Goal: Information Seeking & Learning: Learn about a topic

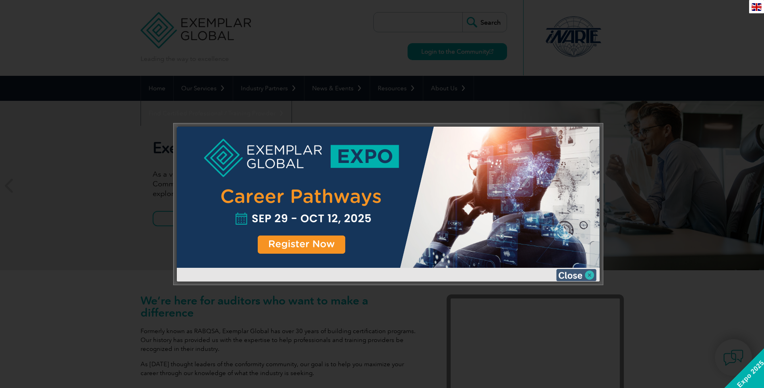
click at [568, 274] on img at bounding box center [576, 275] width 40 height 12
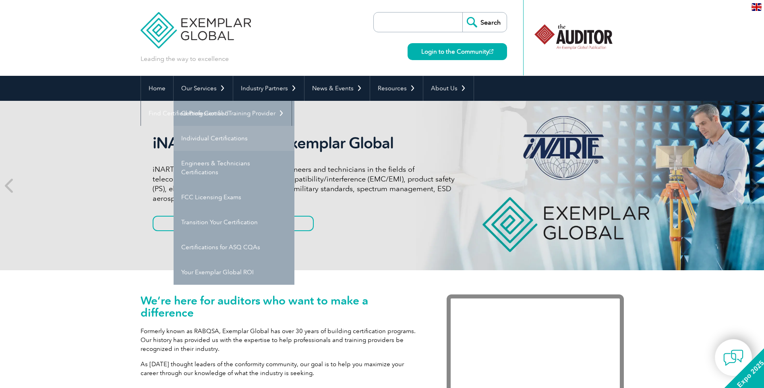
click at [207, 139] on link "Individual Certifications" at bounding box center [234, 138] width 121 height 25
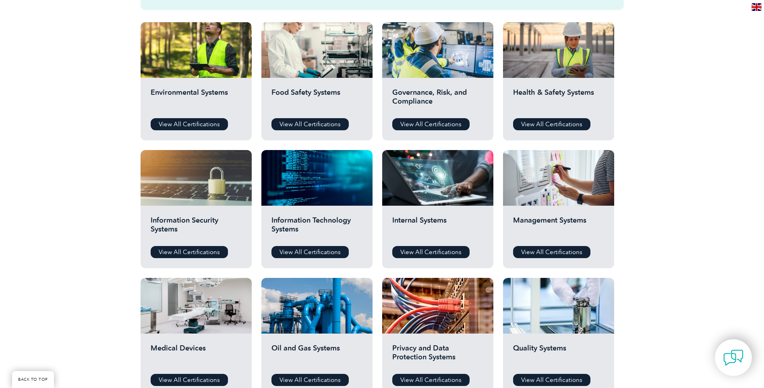
scroll to position [322, 0]
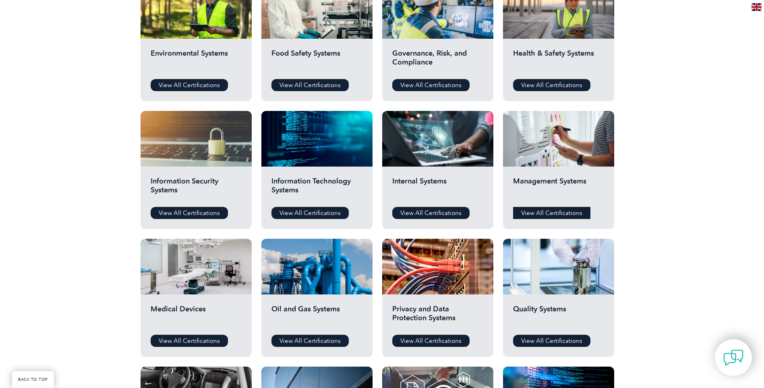
click at [531, 210] on link "View All Certifications" at bounding box center [551, 213] width 77 height 12
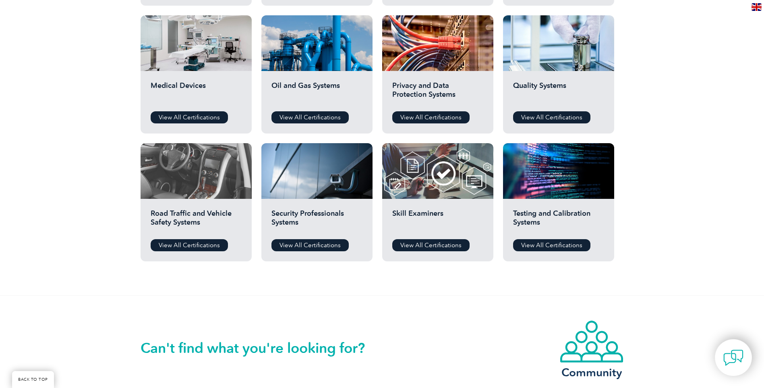
scroll to position [564, 0]
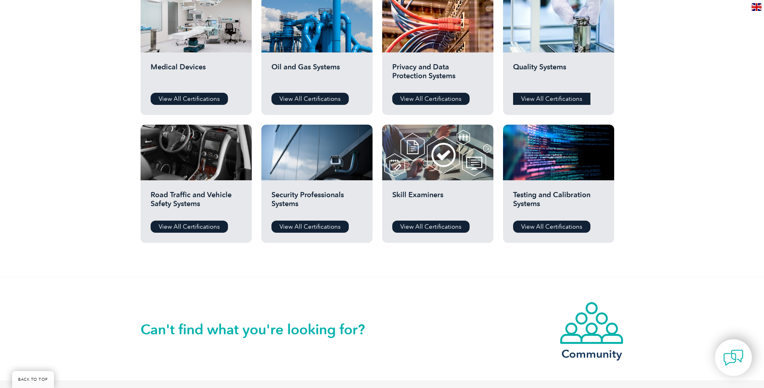
click at [534, 100] on link "View All Certifications" at bounding box center [551, 99] width 77 height 12
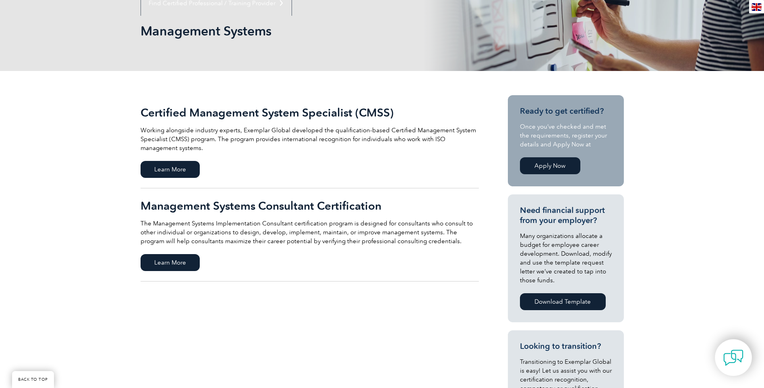
scroll to position [121, 0]
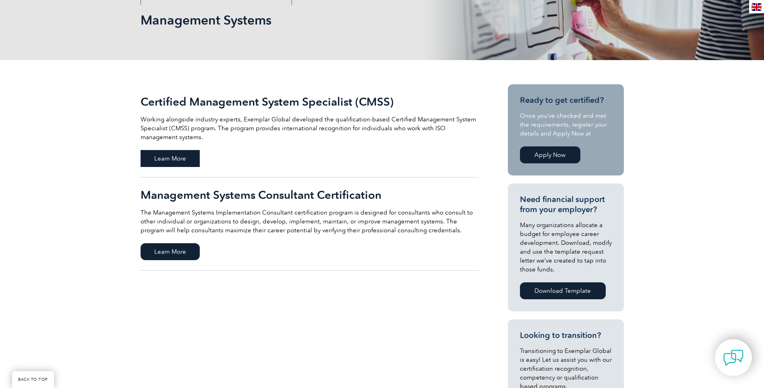
click at [168, 160] on span "Learn More" at bounding box center [170, 158] width 59 height 17
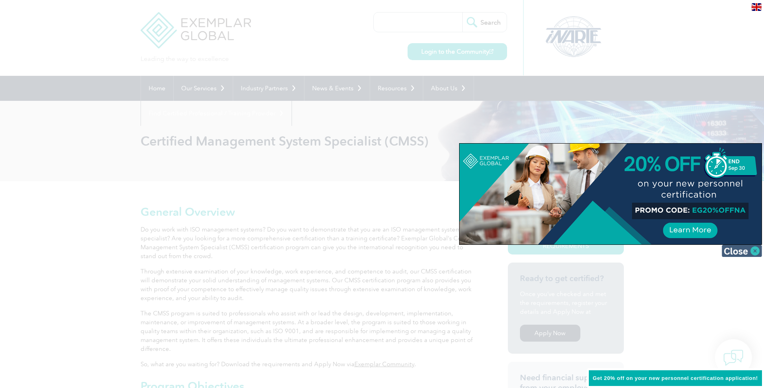
click at [729, 252] on img at bounding box center [742, 251] width 40 height 12
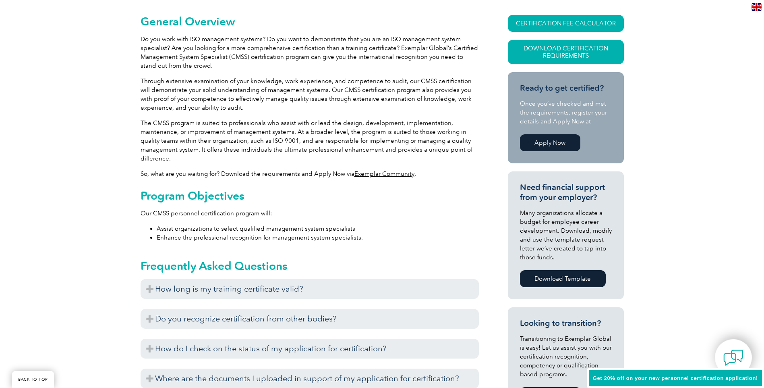
scroll to position [201, 0]
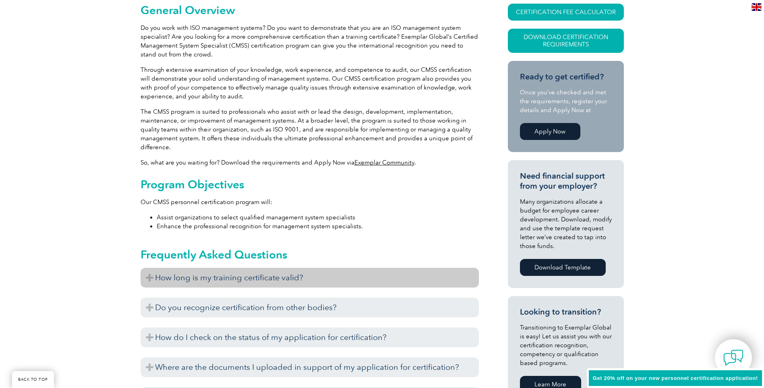
click at [188, 280] on h3 "How long is my training certificate valid?" at bounding box center [310, 278] width 338 height 20
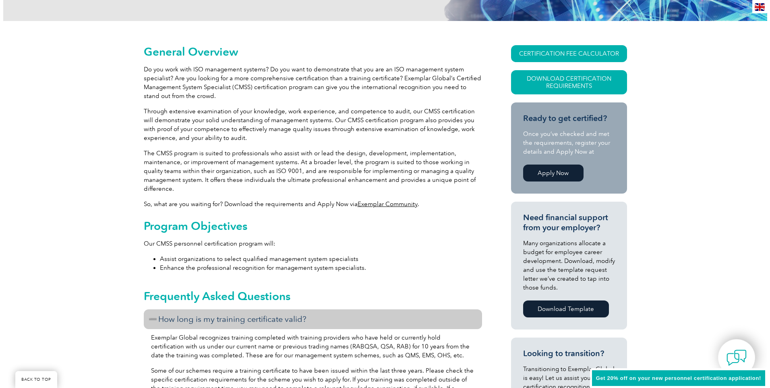
scroll to position [121, 0]
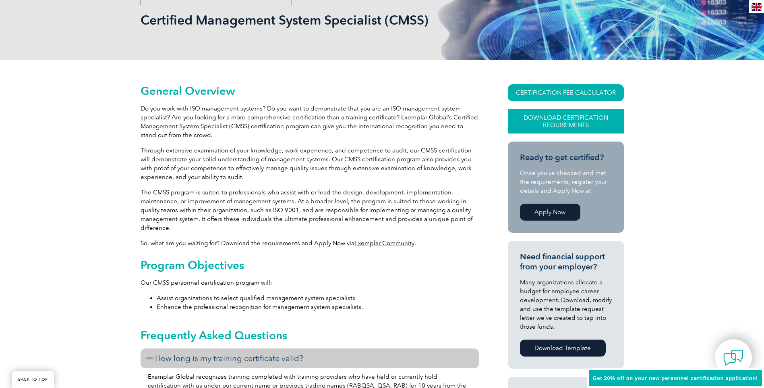
click at [579, 125] on link "Download Certification Requirements" at bounding box center [566, 121] width 116 height 24
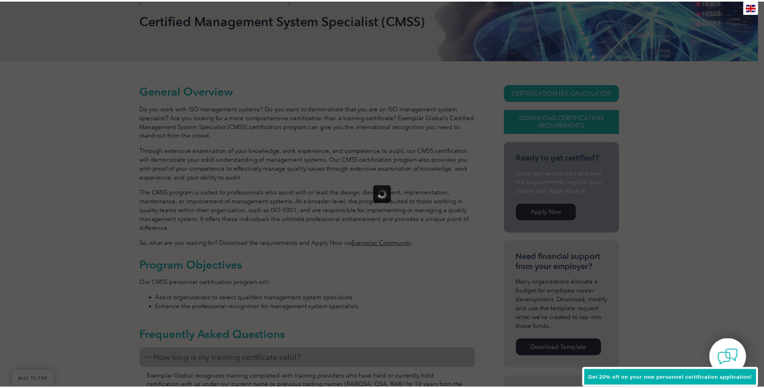
scroll to position [0, 0]
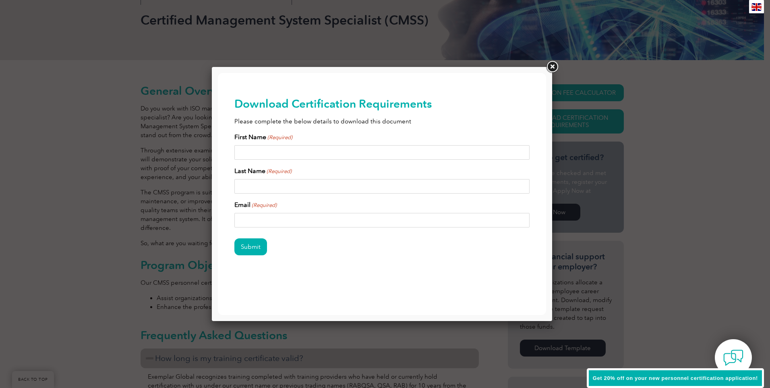
click at [550, 65] on link at bounding box center [552, 67] width 15 height 15
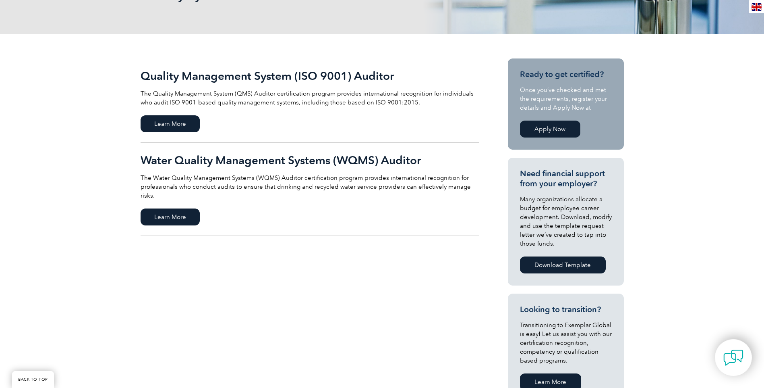
scroll to position [121, 0]
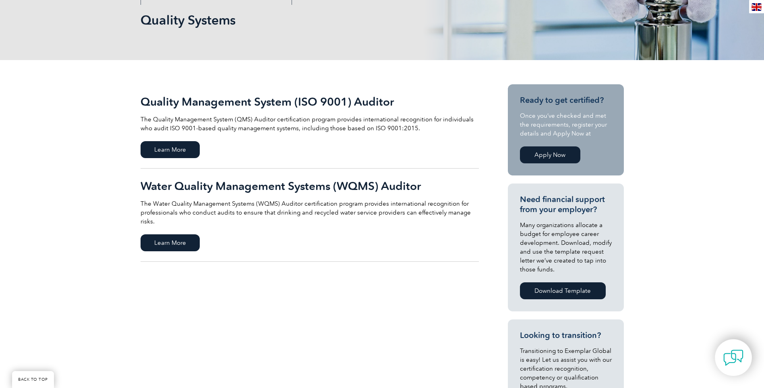
click at [163, 158] on link "Quality Management System (ISO 9001) Auditor The Quality Management System (QMS…" at bounding box center [310, 126] width 338 height 84
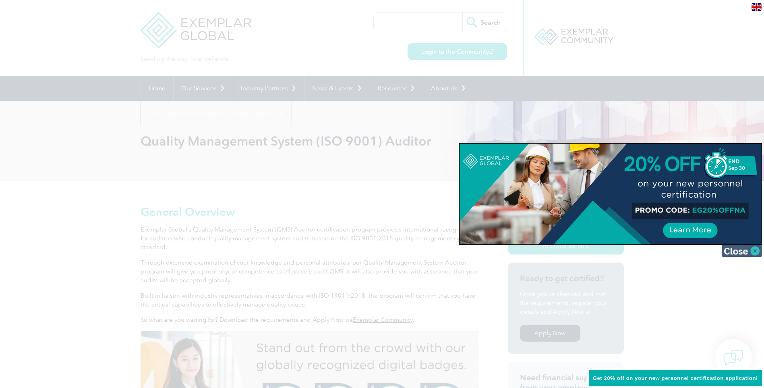
click at [726, 251] on img at bounding box center [742, 251] width 40 height 12
